Goal: Information Seeking & Learning: Learn about a topic

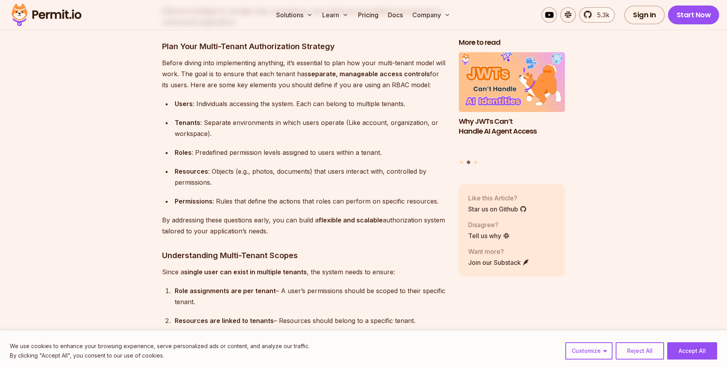
scroll to position [1989, 0]
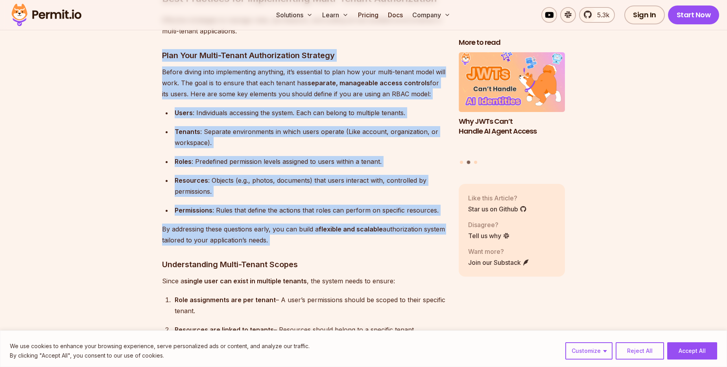
drag, startPoint x: 159, startPoint y: 53, endPoint x: 423, endPoint y: 243, distance: 325.6
copy div "Plan Your Multi-Tenant Authorization Strategy Before diving into implementing a…"
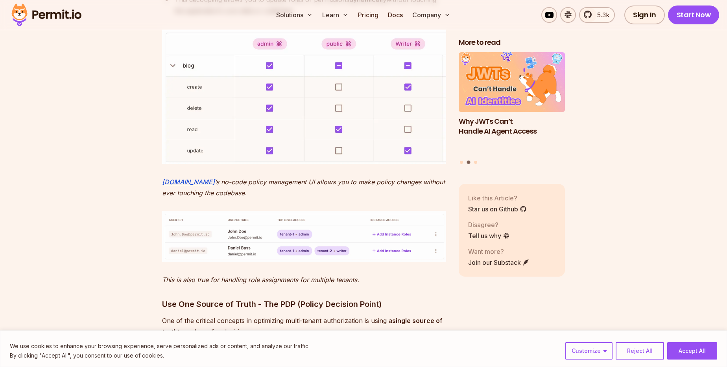
scroll to position [2525, 0]
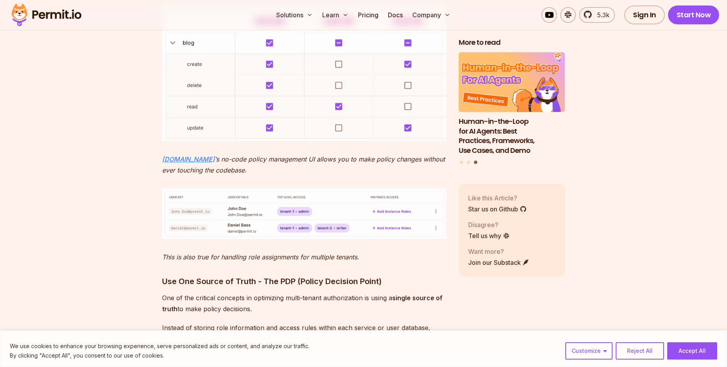
click at [177, 155] on em "Permit.io" at bounding box center [188, 159] width 53 height 8
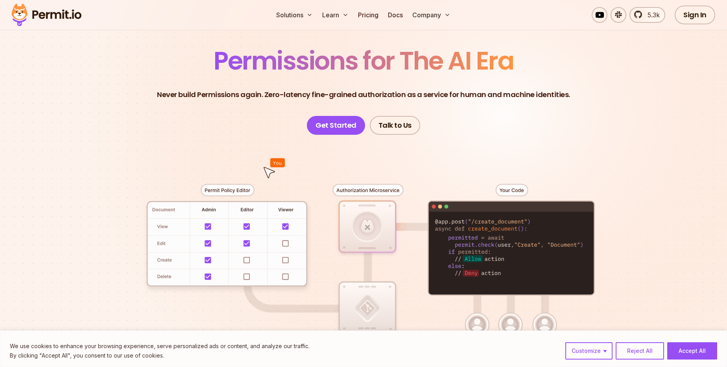
scroll to position [72, 0]
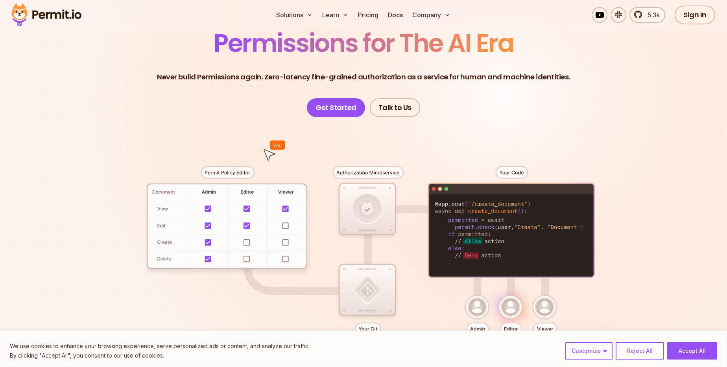
click at [361, 203] on div at bounding box center [363, 262] width 551 height 290
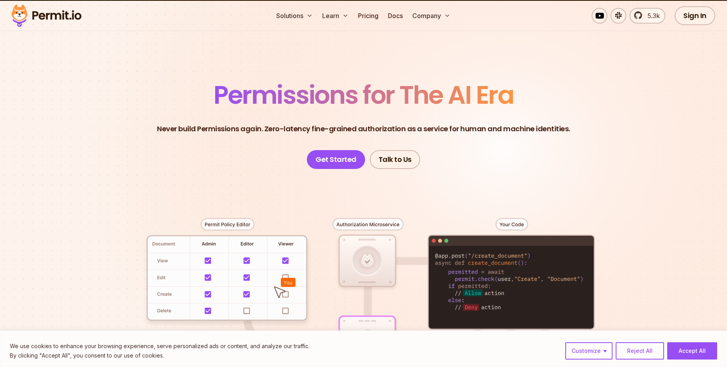
scroll to position [25, 0]
